Goal: Find specific page/section: Find specific page/section

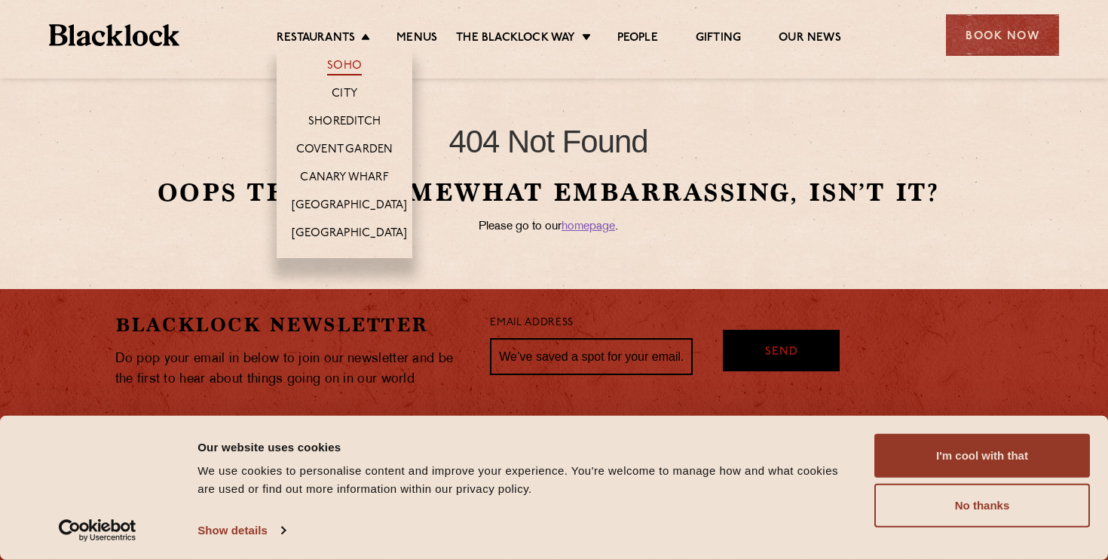
click at [345, 65] on link "Soho" at bounding box center [344, 67] width 35 height 17
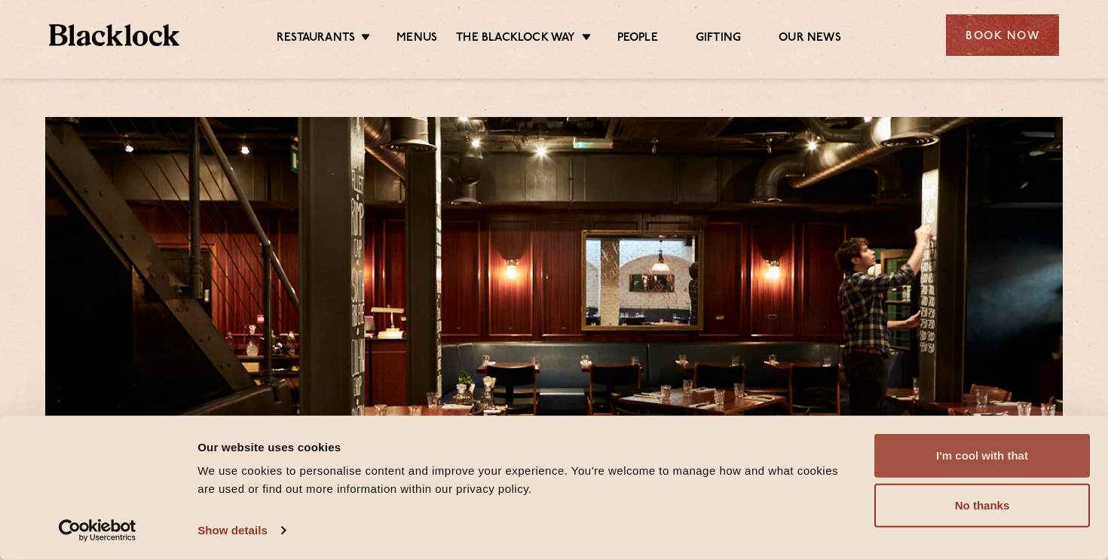
click at [964, 455] on button "I'm cool with that" at bounding box center [983, 456] width 216 height 44
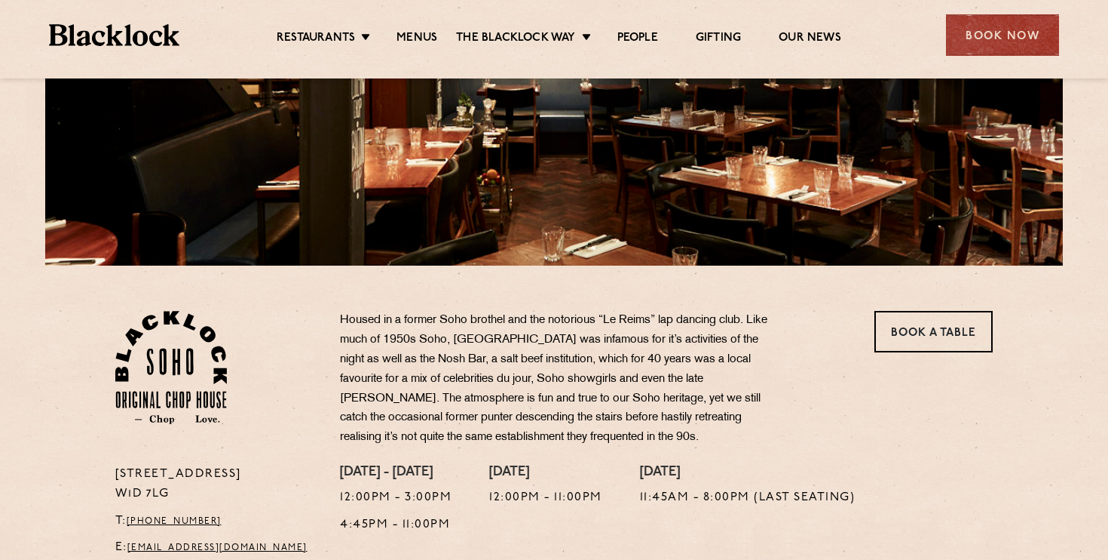
scroll to position [279, 0]
